Goal: Task Accomplishment & Management: Manage account settings

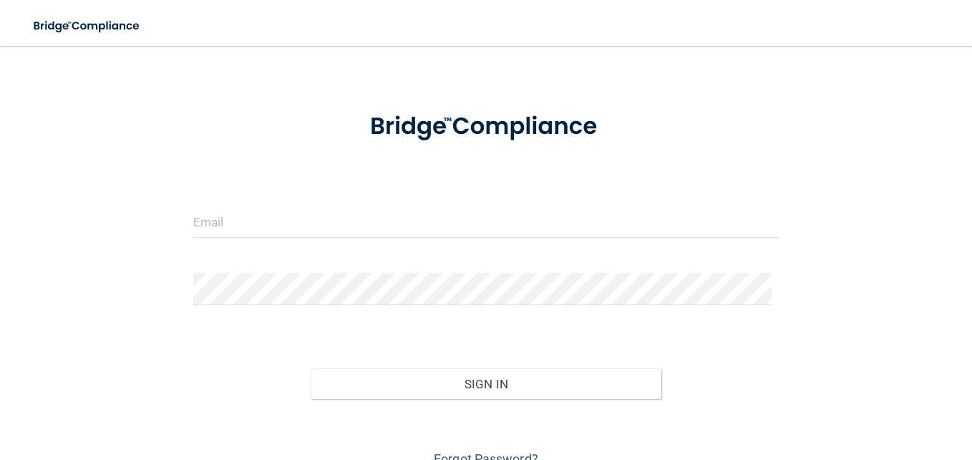
scroll to position [53, 0]
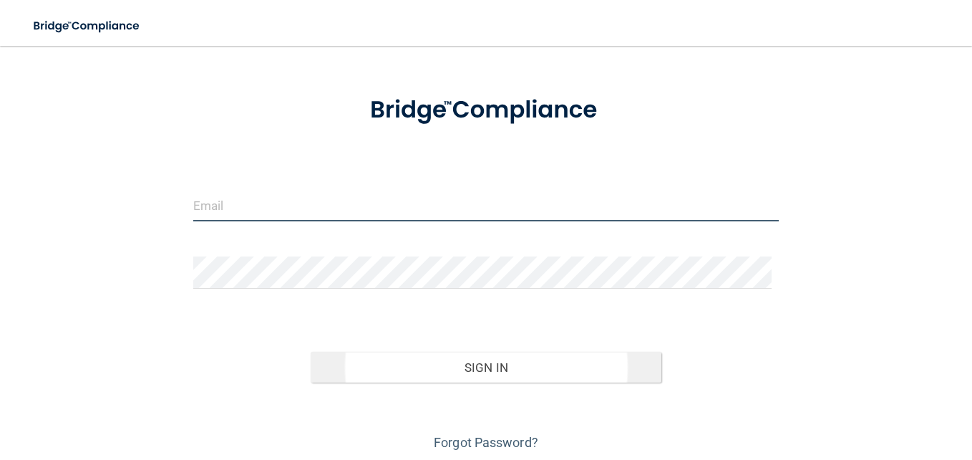
type input "[EMAIL_ADDRESS][DOMAIN_NAME]"
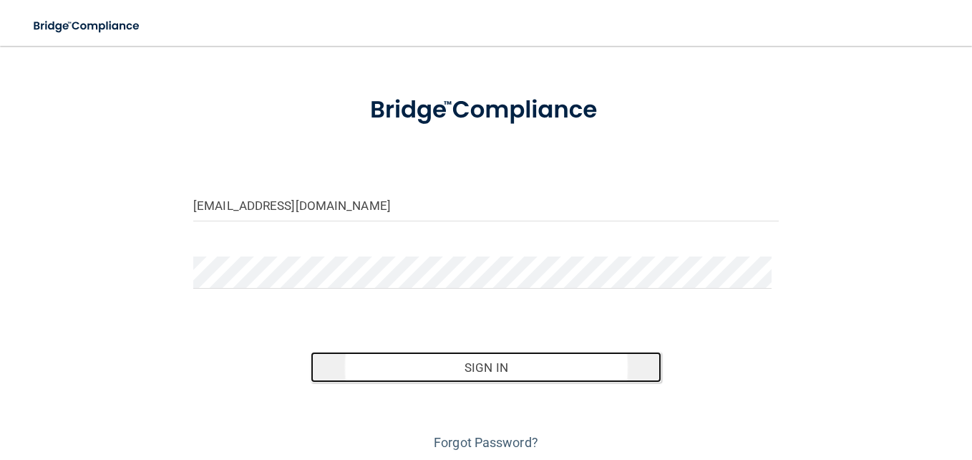
click at [486, 365] on button "Sign In" at bounding box center [487, 368] width 352 height 32
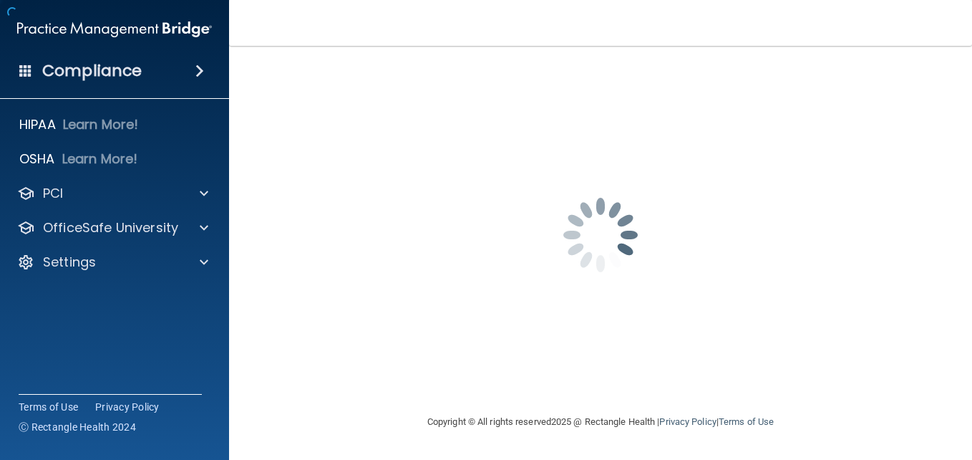
scroll to position [0, 0]
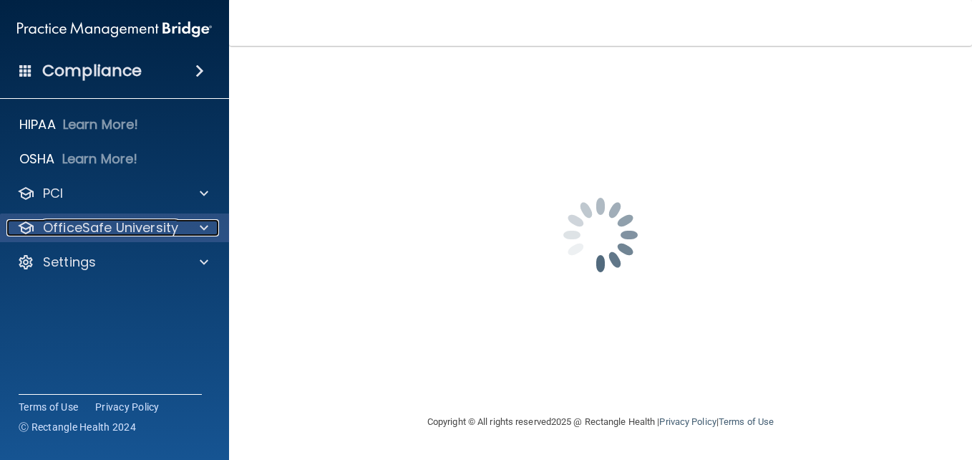
click at [199, 226] on div at bounding box center [202, 227] width 36 height 17
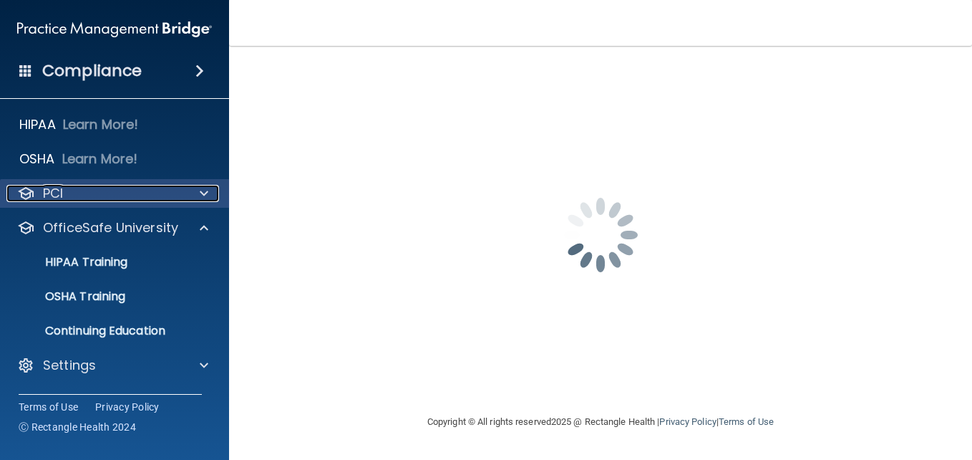
click at [204, 198] on span at bounding box center [204, 193] width 9 height 17
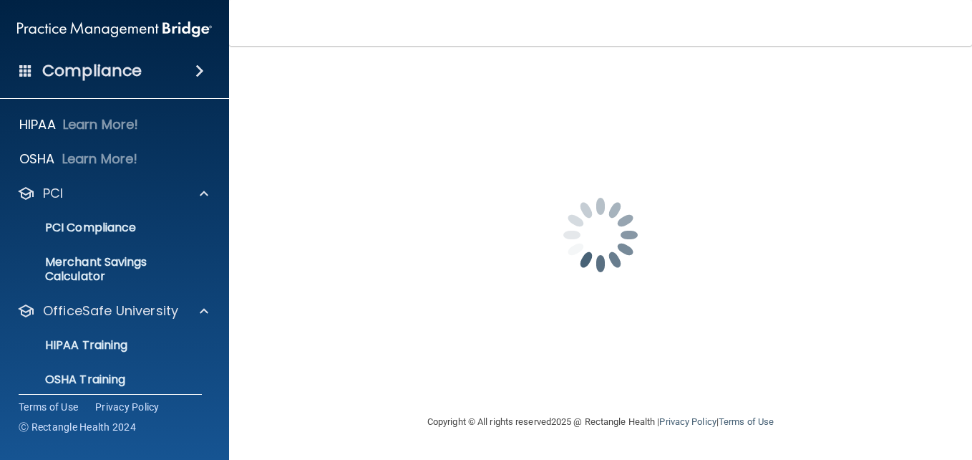
click at [148, 62] on div "Compliance" at bounding box center [114, 71] width 229 height 32
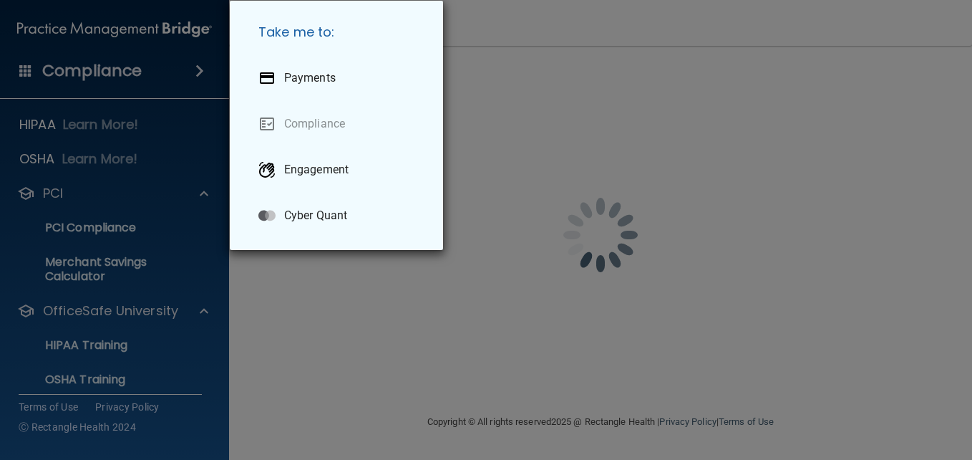
click at [49, 87] on div "Take me to: Payments Compliance Engagement Cyber Quant" at bounding box center [486, 230] width 972 height 460
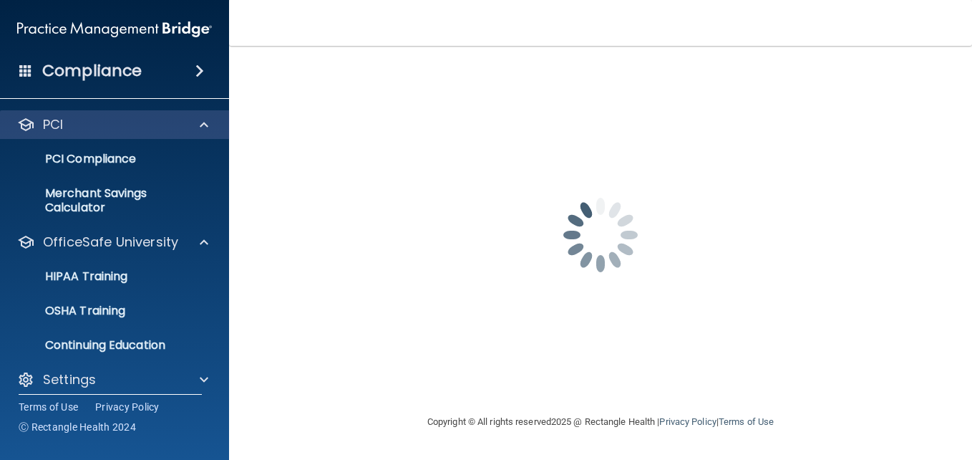
scroll to position [80, 0]
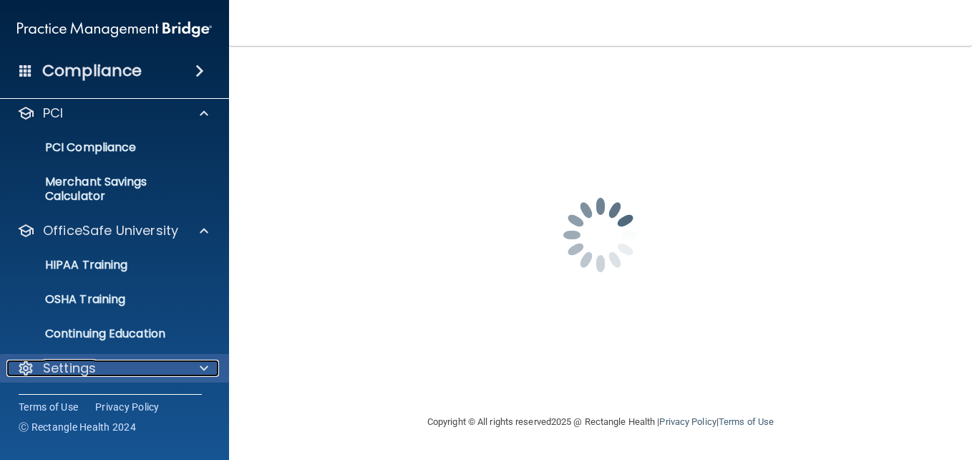
click at [97, 375] on div "Settings" at bounding box center [95, 367] width 178 height 17
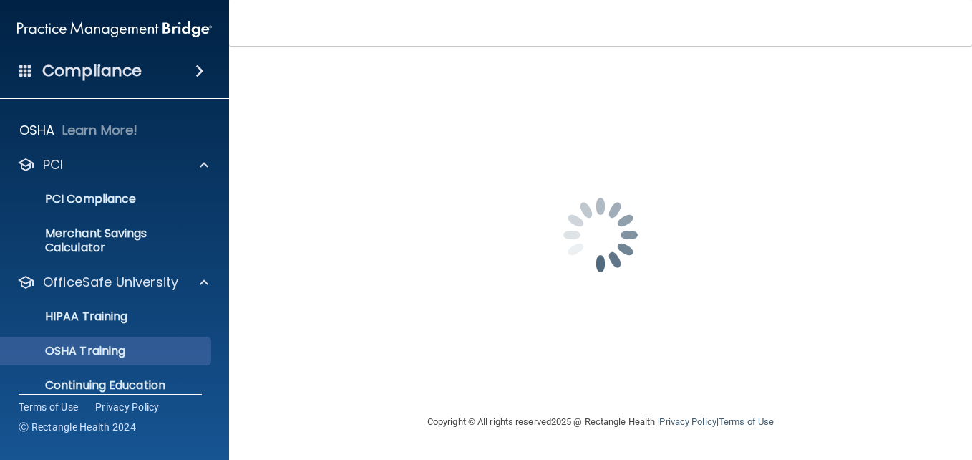
scroll to position [0, 0]
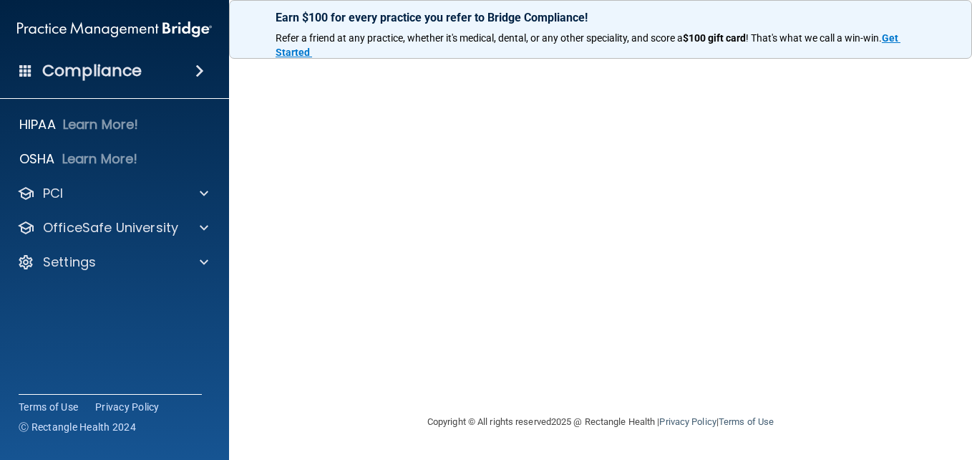
click at [412, 130] on div "[EMAIL_ADDRESS][DOMAIN_NAME] Invalid email/password. You don't have permission …" at bounding box center [601, 229] width 686 height 339
click at [304, 52] on strong "Get Started" at bounding box center [588, 45] width 625 height 26
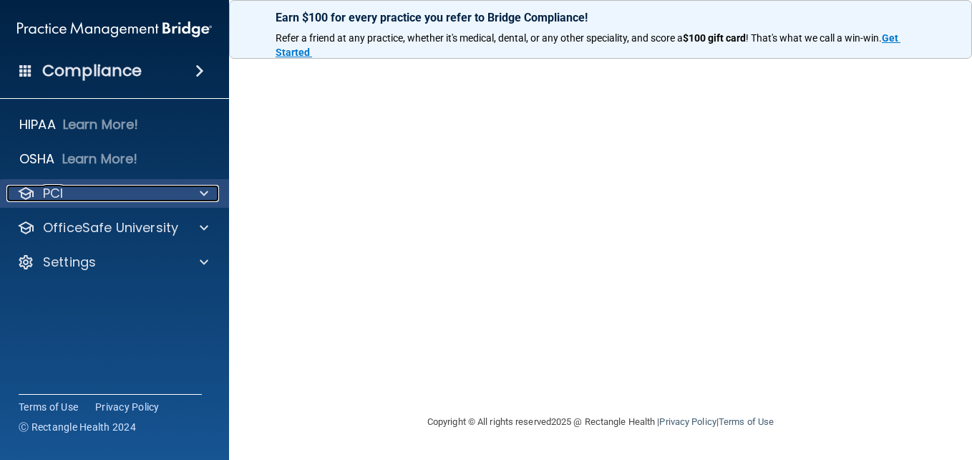
click at [194, 186] on div at bounding box center [202, 193] width 36 height 17
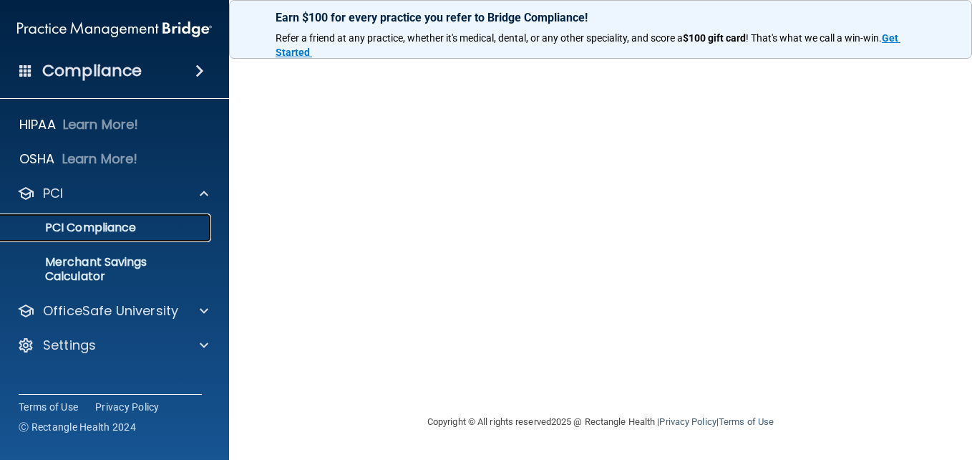
click at [134, 228] on p "PCI Compliance" at bounding box center [106, 228] width 195 height 14
